Goal: Communication & Community: Answer question/provide support

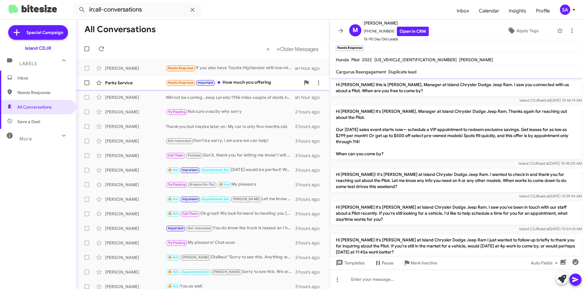
scroll to position [371, 0]
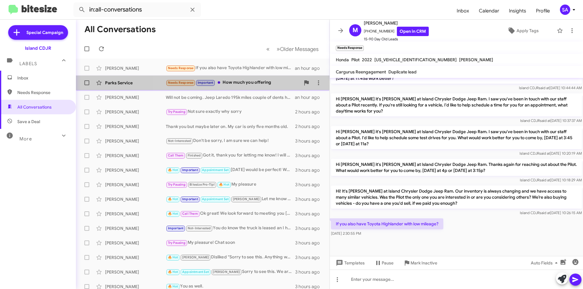
click at [243, 84] on div "Needs Response Important How much you offering" at bounding box center [233, 82] width 134 height 7
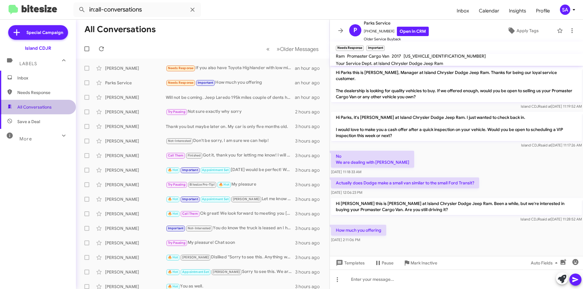
click at [45, 107] on span "All Conversations" at bounding box center [34, 107] width 34 height 6
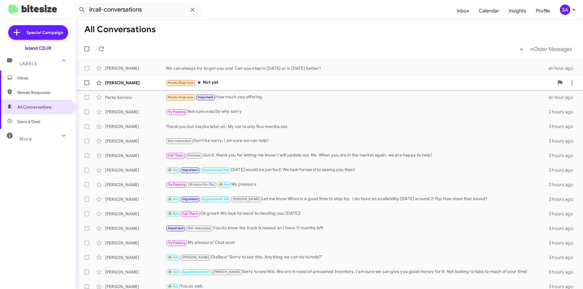
click at [152, 84] on div "[PERSON_NAME]" at bounding box center [135, 83] width 61 height 6
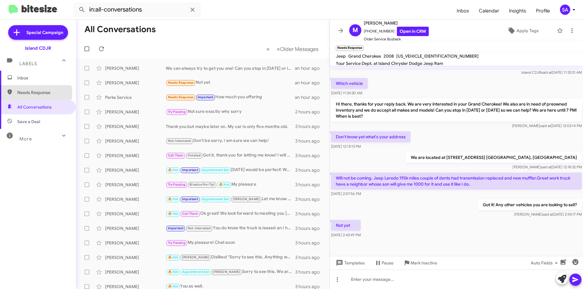
click at [29, 94] on span "Needs Response" at bounding box center [43, 93] width 52 height 6
type input "in:needs-response"
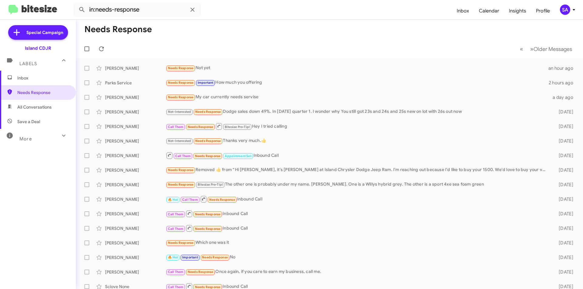
click at [34, 77] on span "Inbox" at bounding box center [43, 78] width 52 height 6
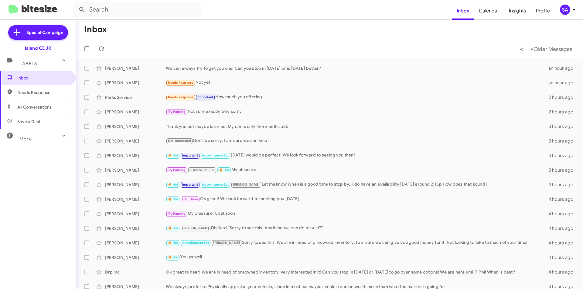
click at [33, 102] on span "All Conversations" at bounding box center [38, 107] width 76 height 15
type input "in:all-conversations"
